Goal: Transaction & Acquisition: Obtain resource

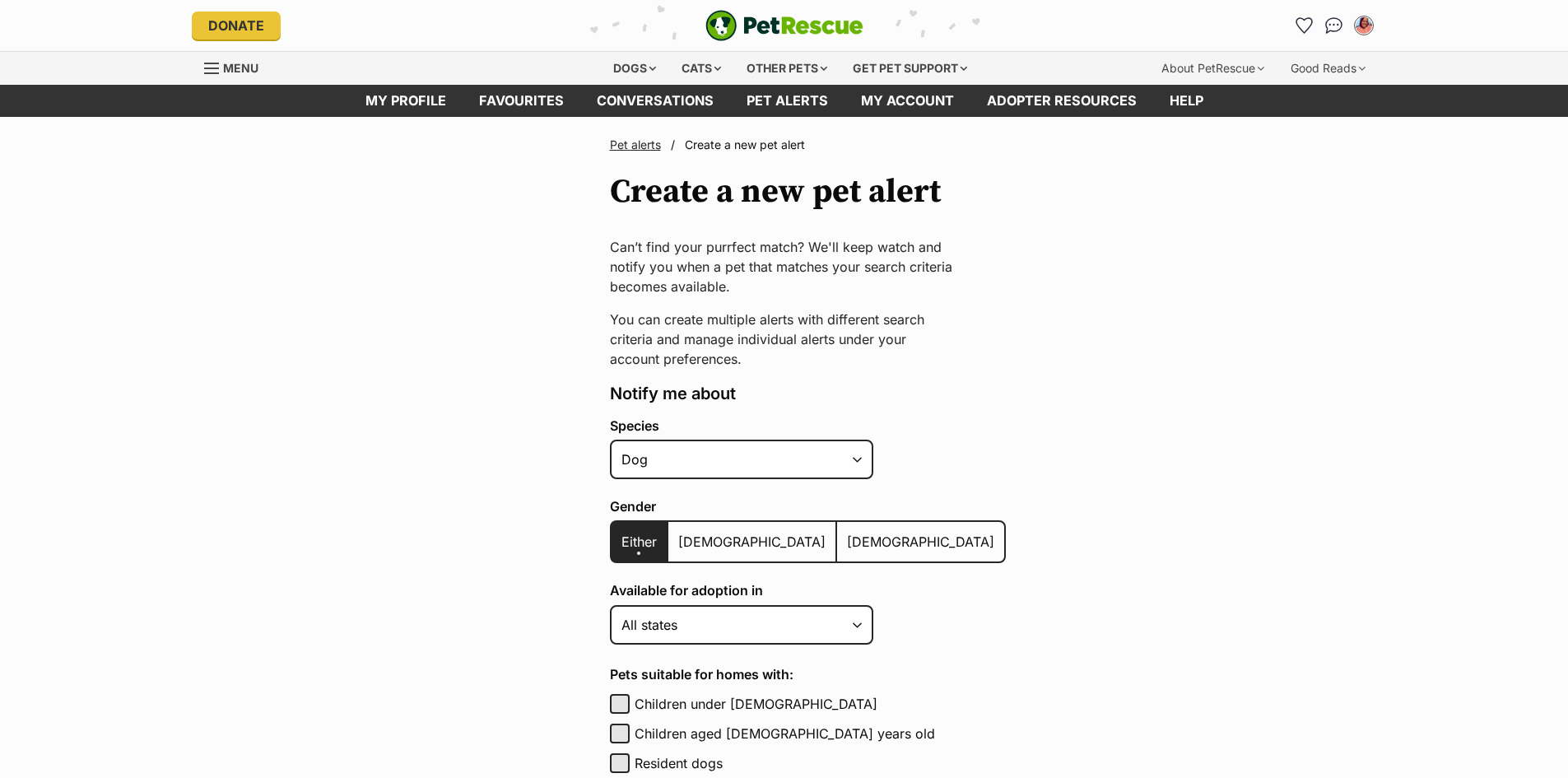
select select "1"
drag, startPoint x: 621, startPoint y: 78, endPoint x: 619, endPoint y: 93, distance: 15.1
click at [621, 78] on div "Dogs" at bounding box center [634, 68] width 66 height 33
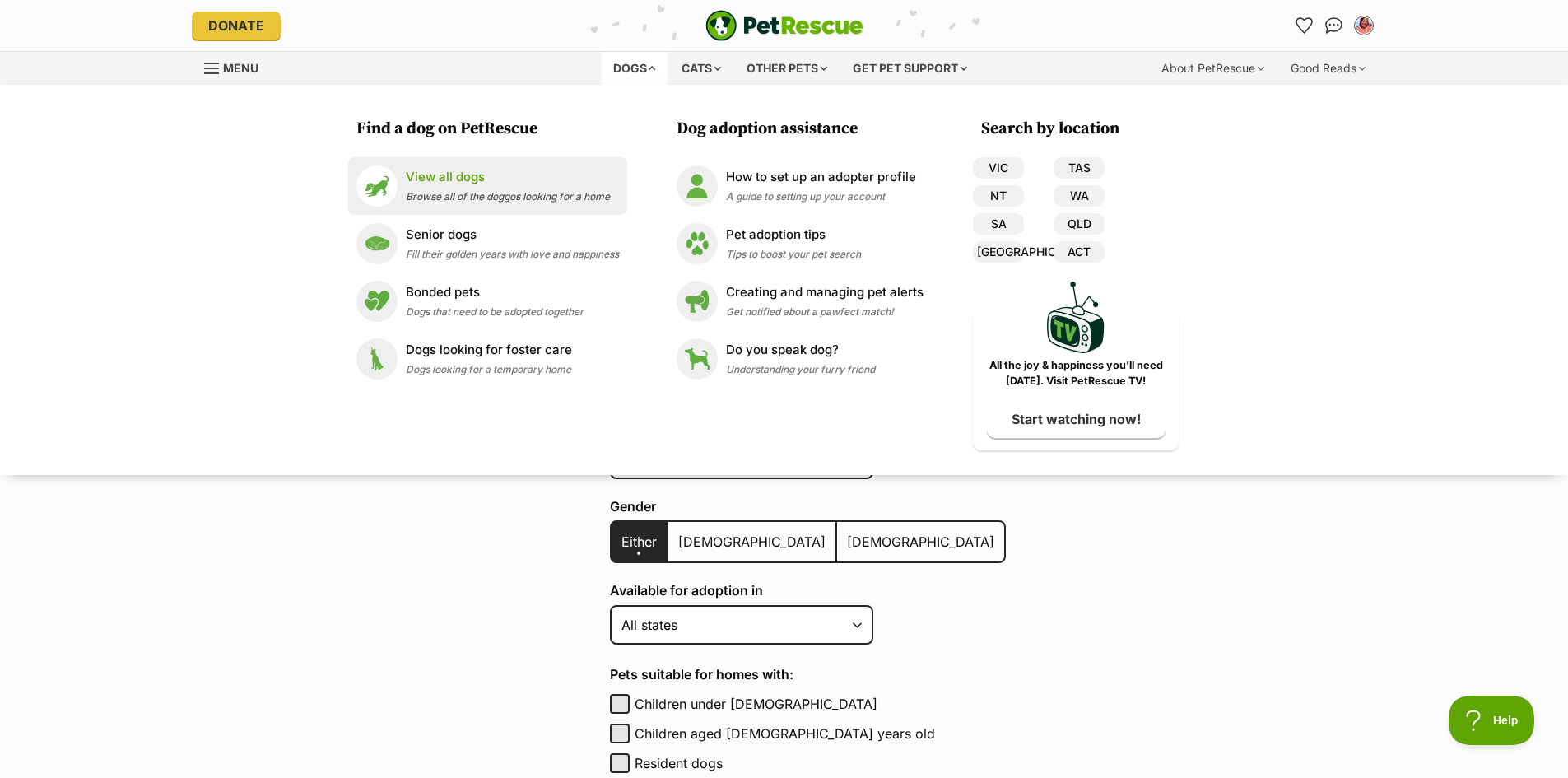
click at [453, 184] on p "View all dogs" at bounding box center [508, 177] width 204 height 19
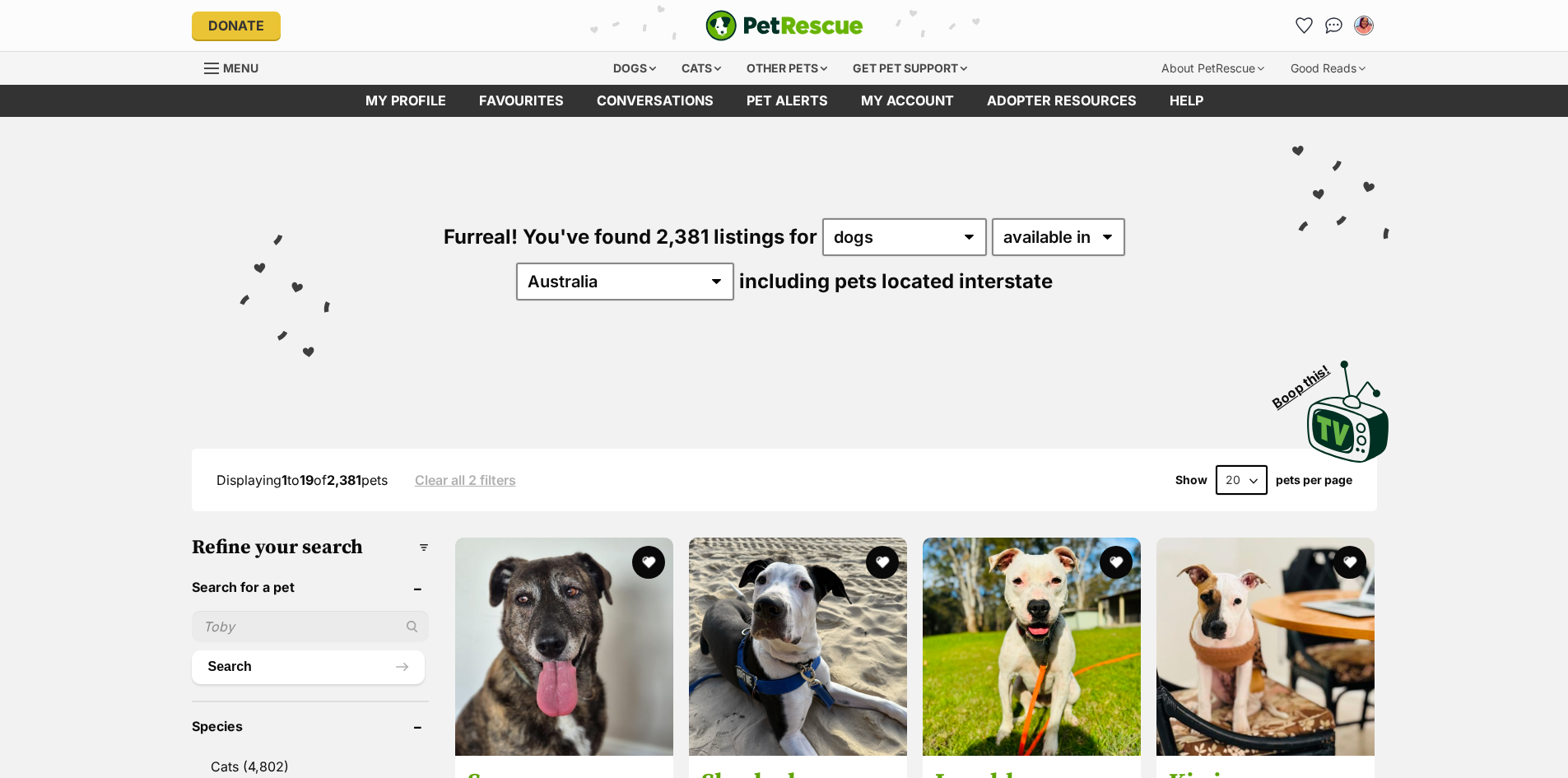
click at [276, 630] on input "text" at bounding box center [311, 626] width 238 height 31
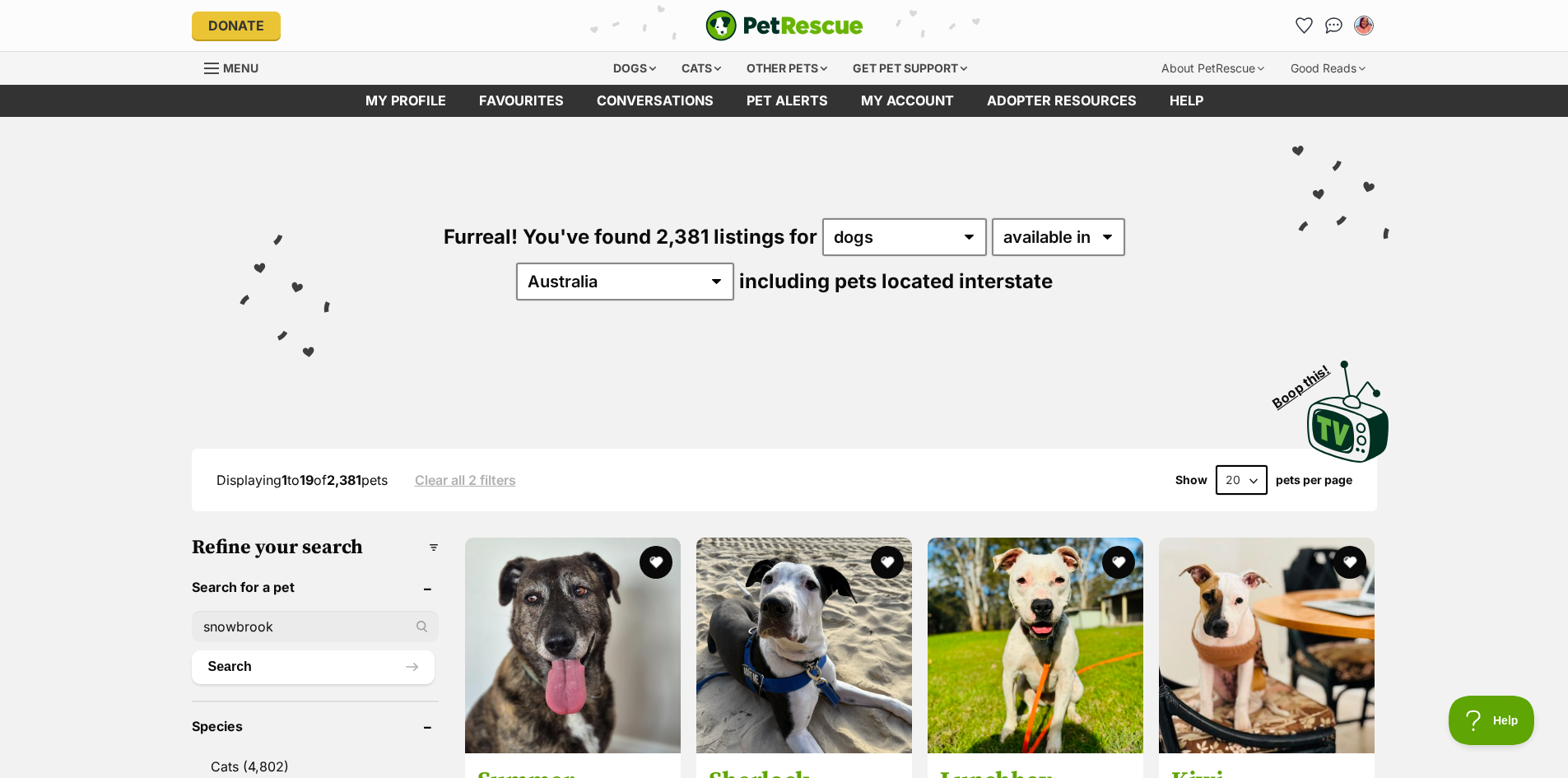
type input "snowbrook"
click at [192, 650] on button "Search" at bounding box center [314, 666] width 243 height 33
